Goal: Find specific page/section: Find specific page/section

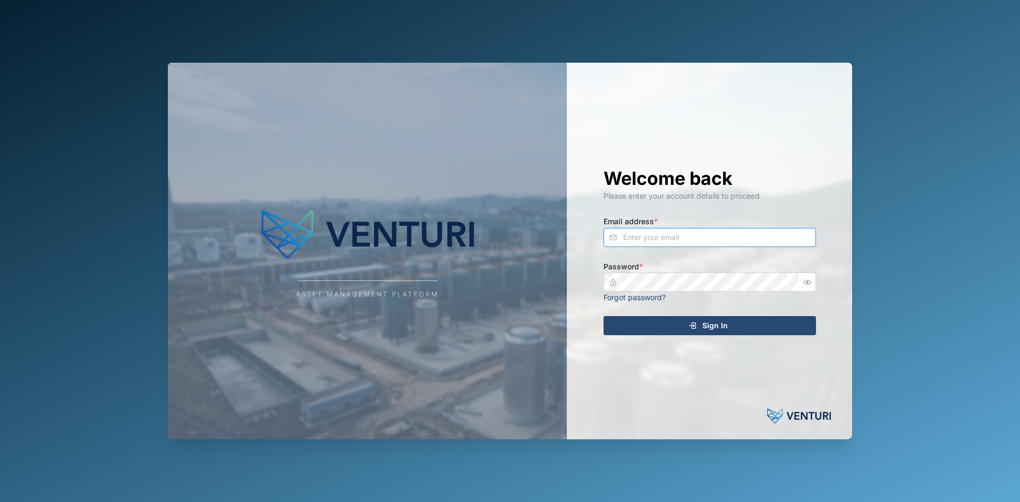
click at [687, 237] on input "Email address *" at bounding box center [709, 237] width 212 height 19
type input "[PERSON_NAME][EMAIL_ADDRESS][PERSON_NAME][DOMAIN_NAME]"
click at [603, 316] on button "Sign In" at bounding box center [709, 325] width 212 height 19
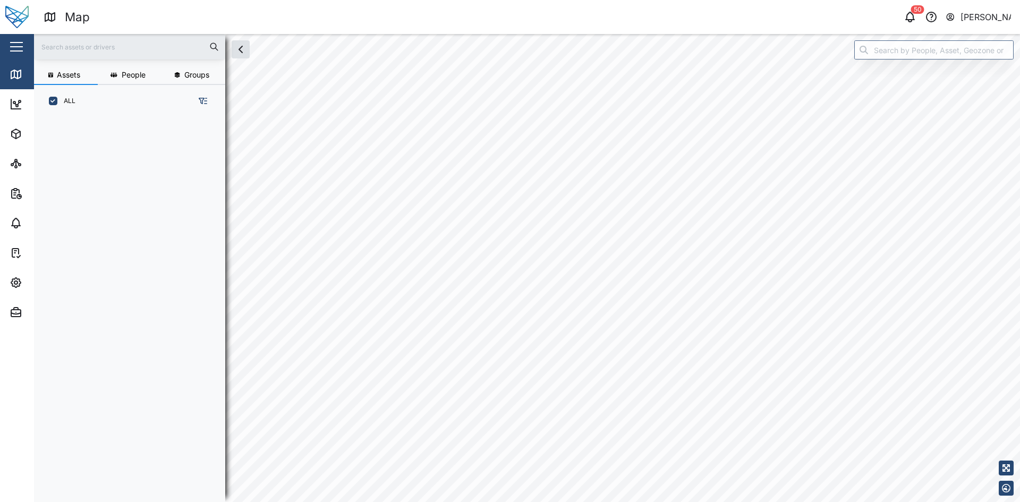
scroll to position [372, 166]
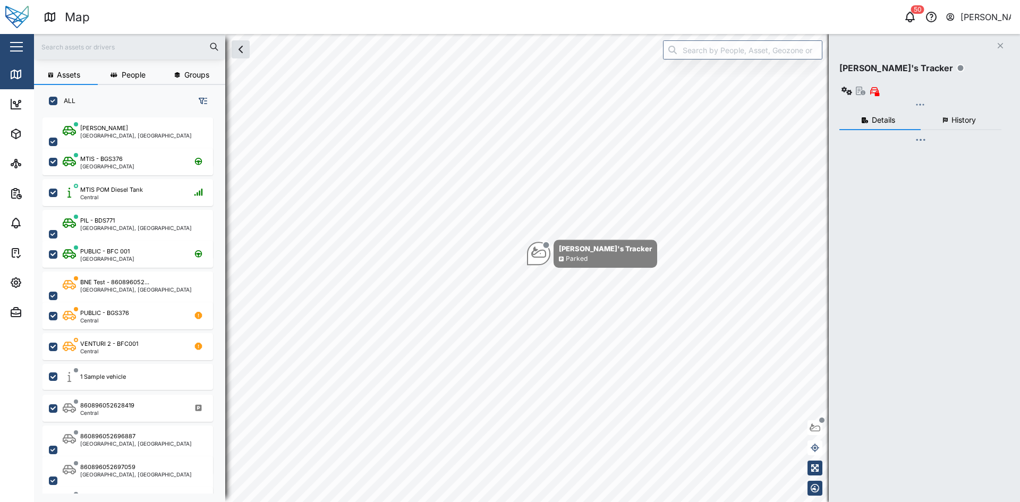
checkbox input "true"
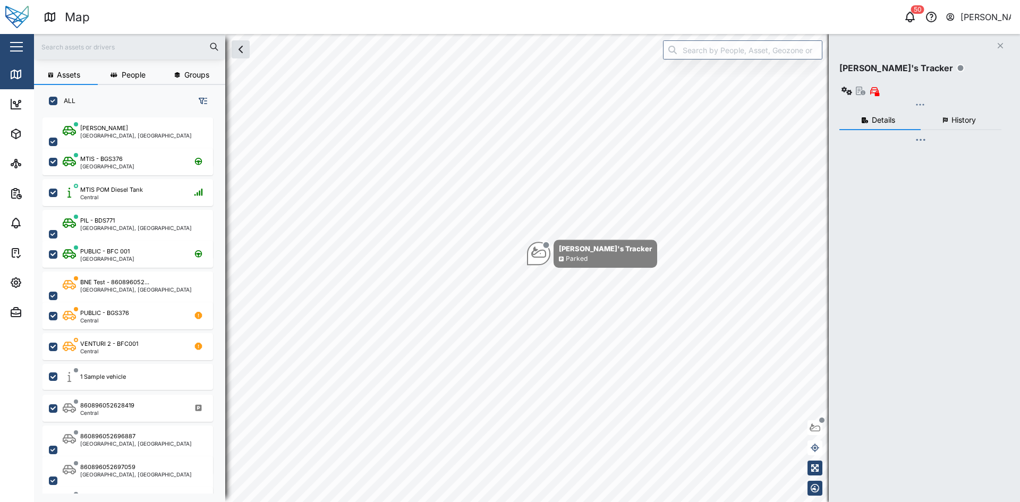
checkbox input "true"
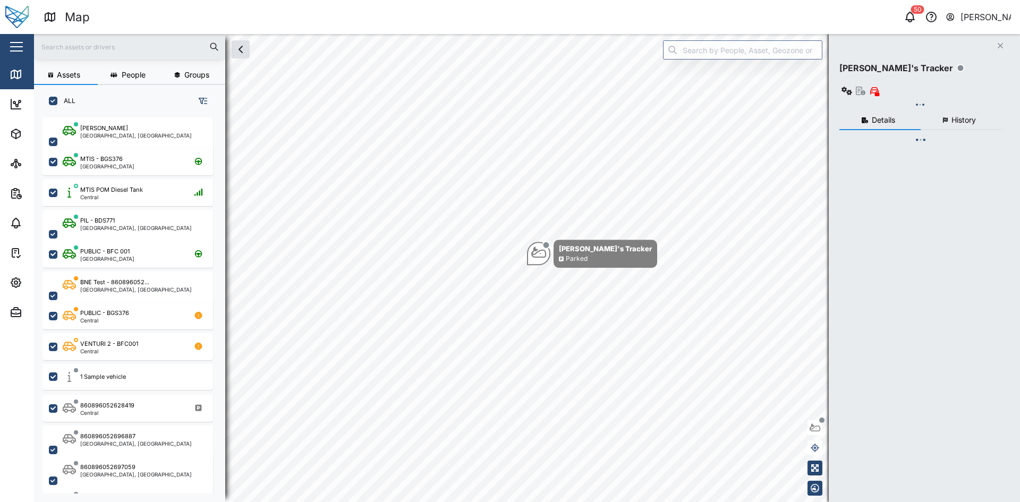
checkbox input "true"
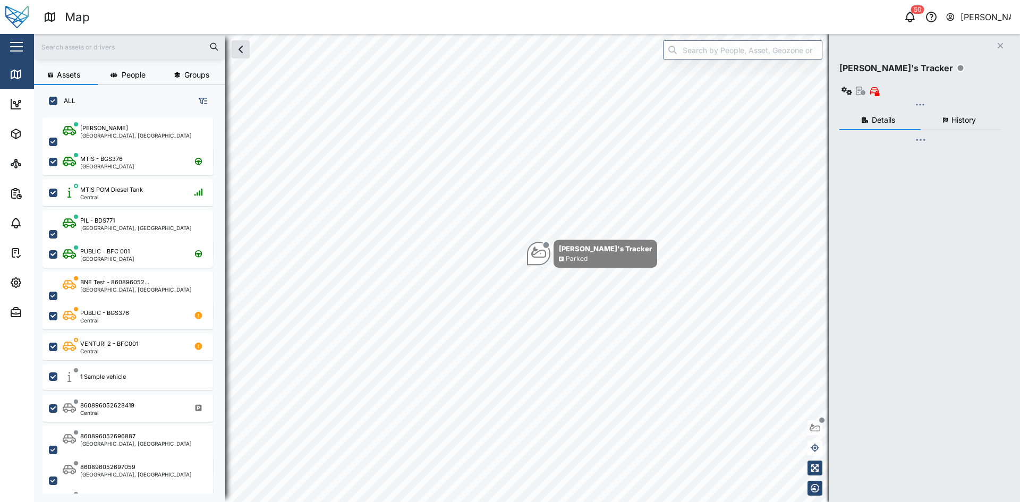
checkbox input "true"
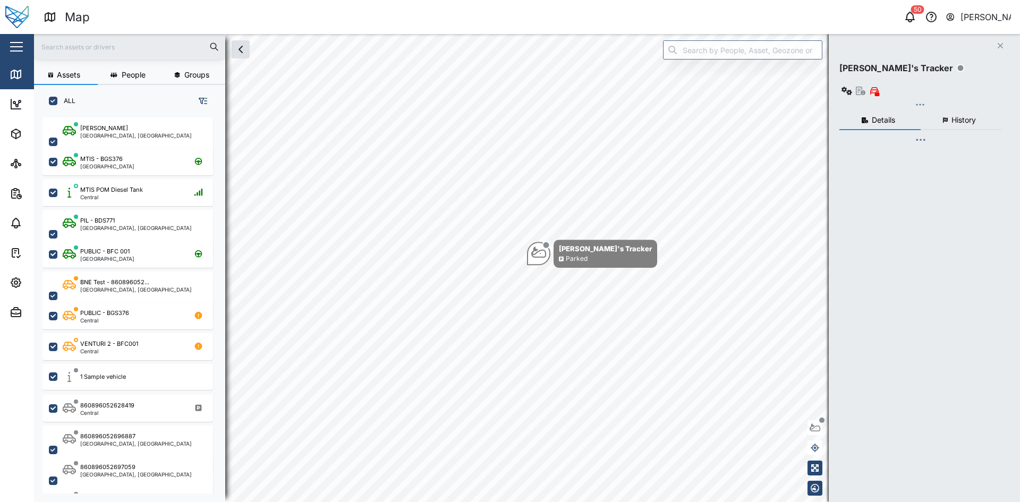
checkbox input "true"
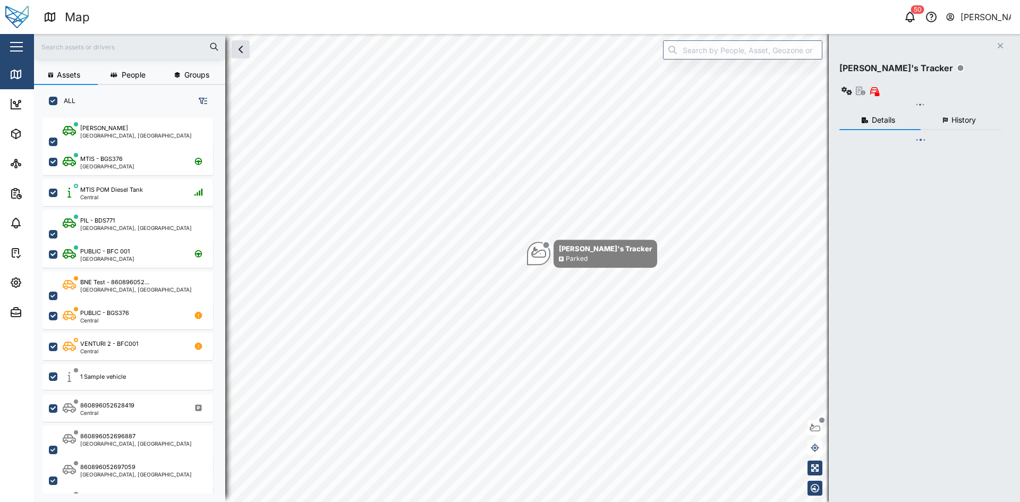
checkbox input "true"
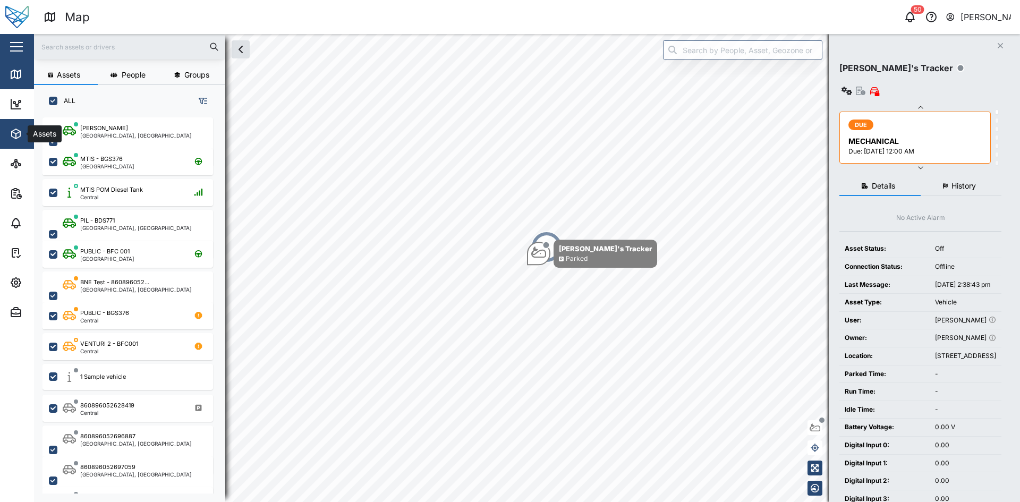
click at [12, 146] on span "Assets" at bounding box center [58, 134] width 97 height 30
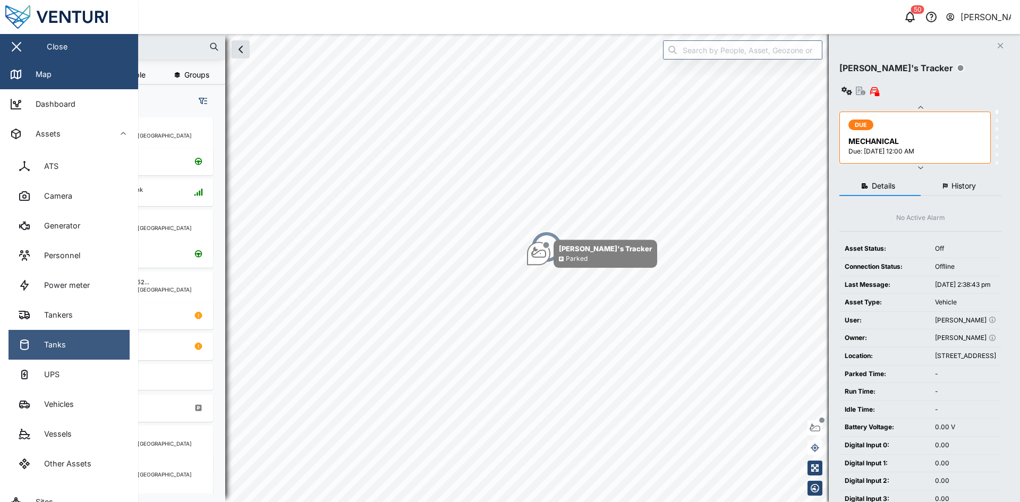
scroll to position [70, 0]
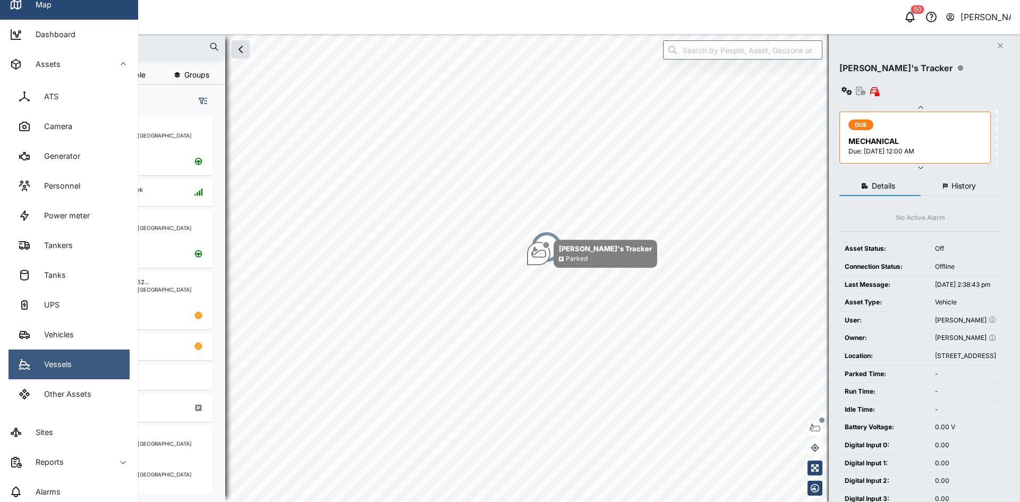
click at [70, 369] on div "Vessels" at bounding box center [54, 364] width 36 height 12
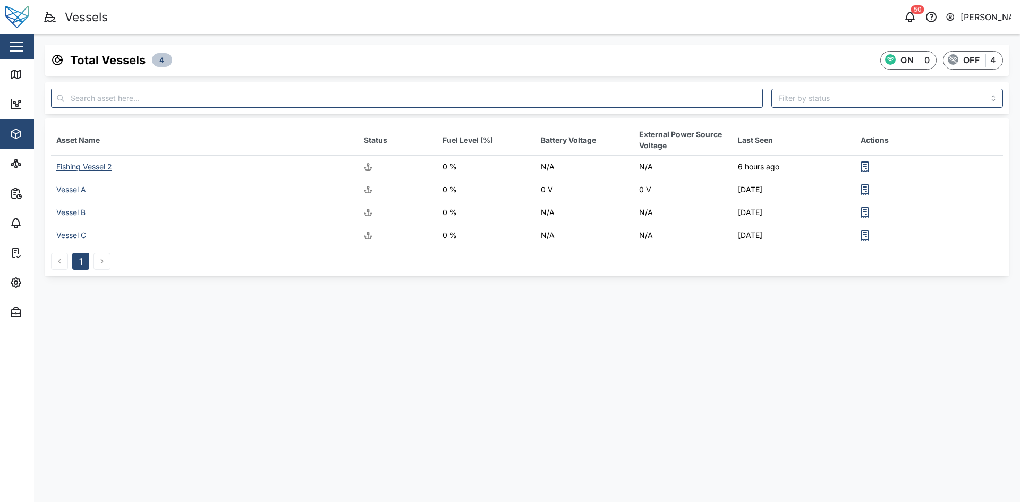
click at [86, 165] on div "Fishing Vessel 2" at bounding box center [84, 166] width 56 height 9
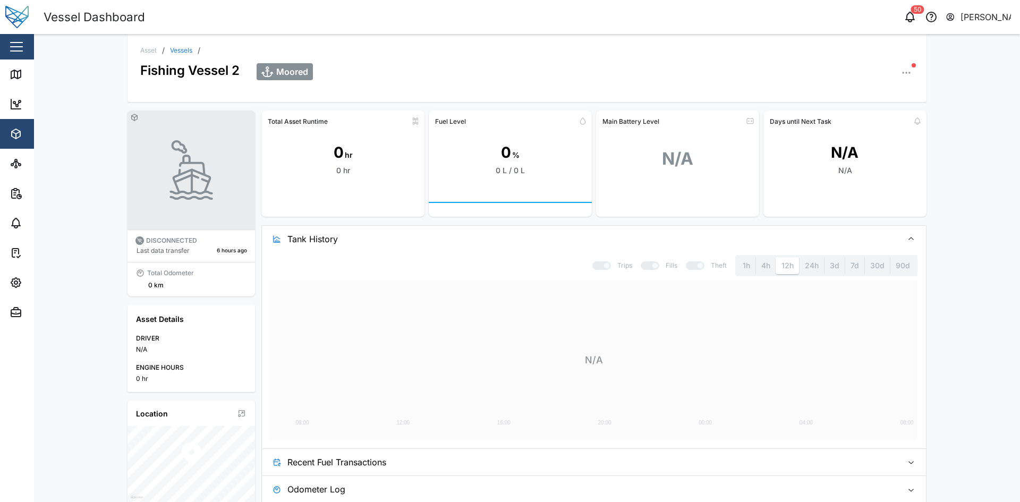
click at [902, 71] on icon "button" at bounding box center [906, 72] width 11 height 11
click at [693, 75] on div "Moored" at bounding box center [585, 67] width 657 height 26
